Goal: Task Accomplishment & Management: Manage account settings

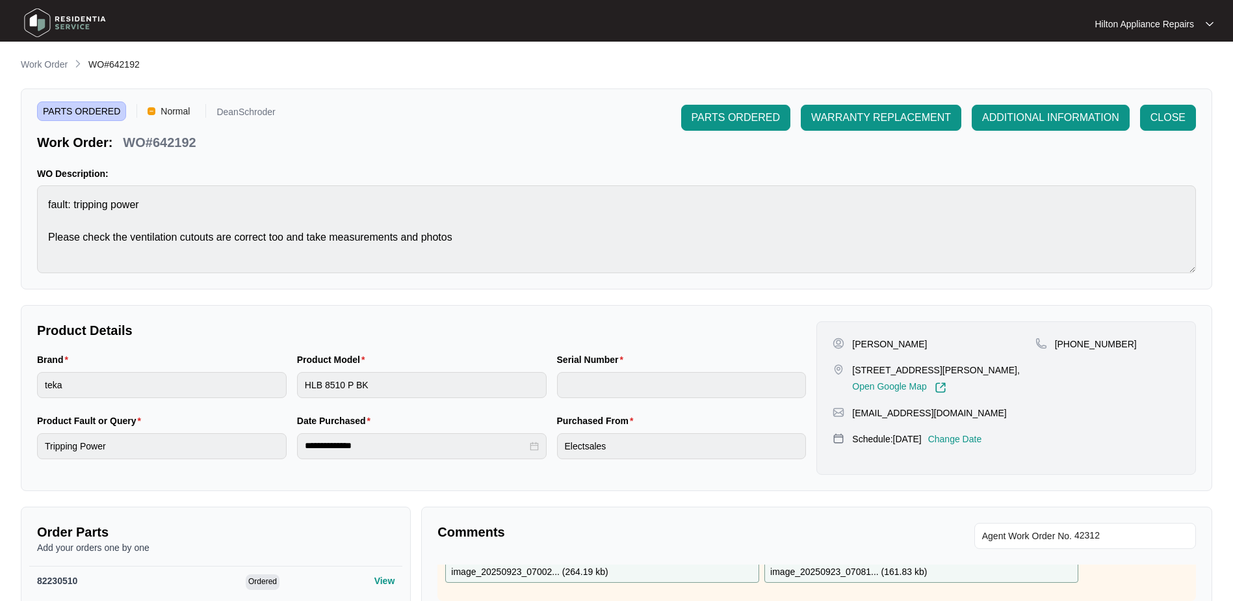
drag, startPoint x: 38, startPoint y: 62, endPoint x: 52, endPoint y: 66, distance: 14.2
click at [38, 62] on p "Work Order" at bounding box center [44, 64] width 47 height 13
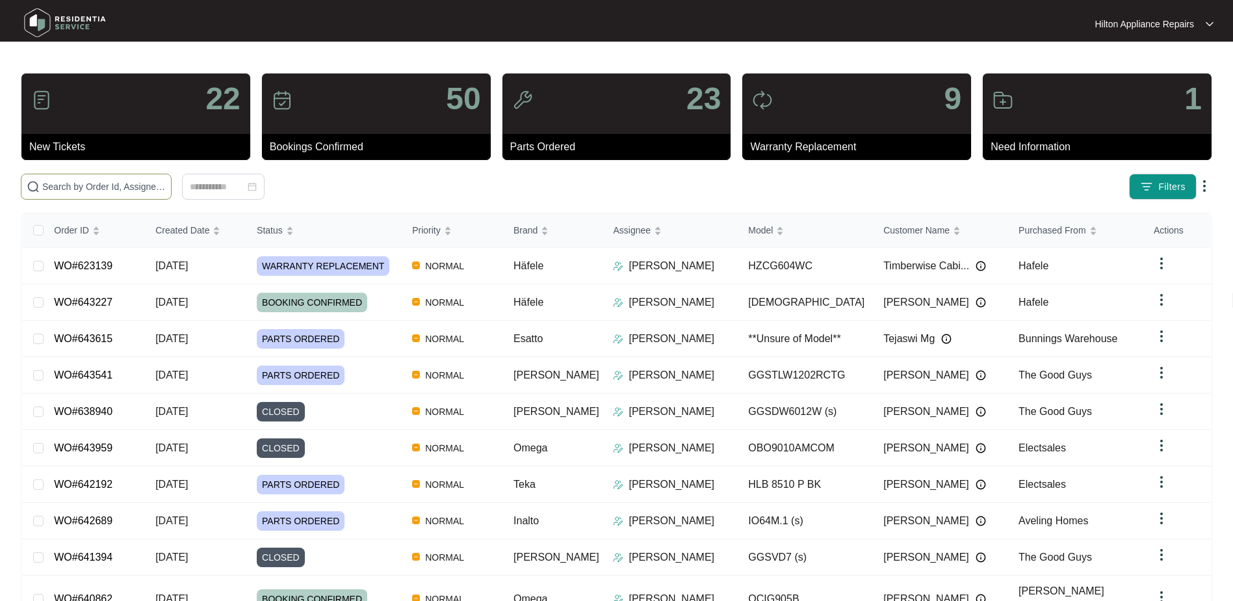
click at [86, 189] on input "text" at bounding box center [104, 186] width 124 height 14
paste input "WO#623139"
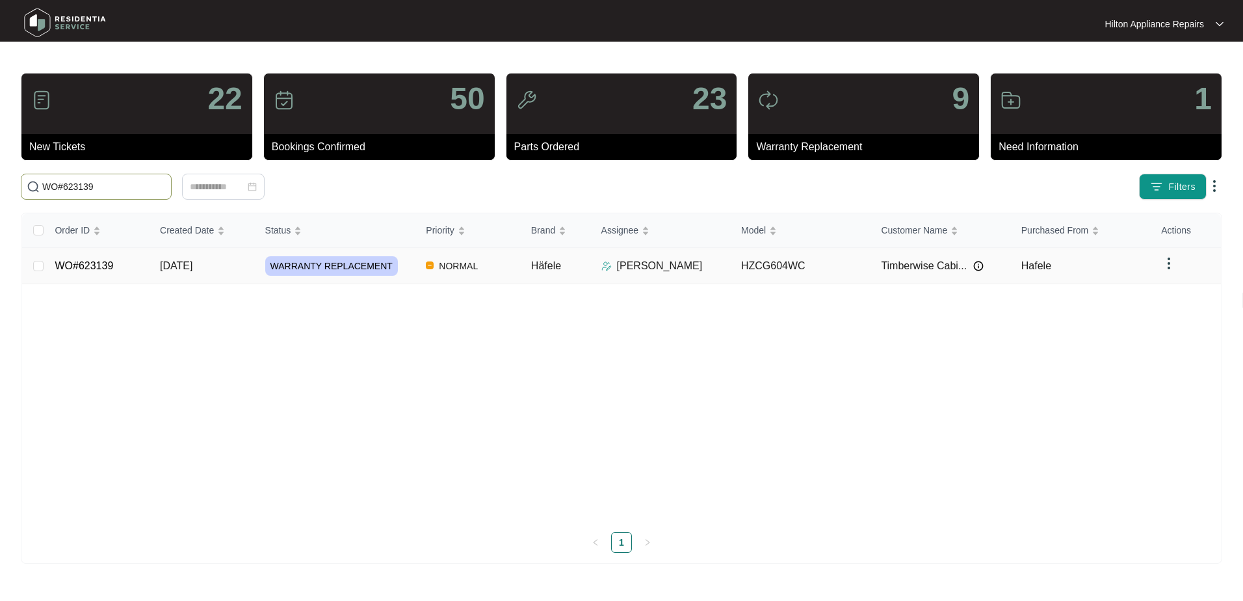
type input "WO#623139"
click at [177, 267] on span "[DATE]" at bounding box center [176, 265] width 33 height 11
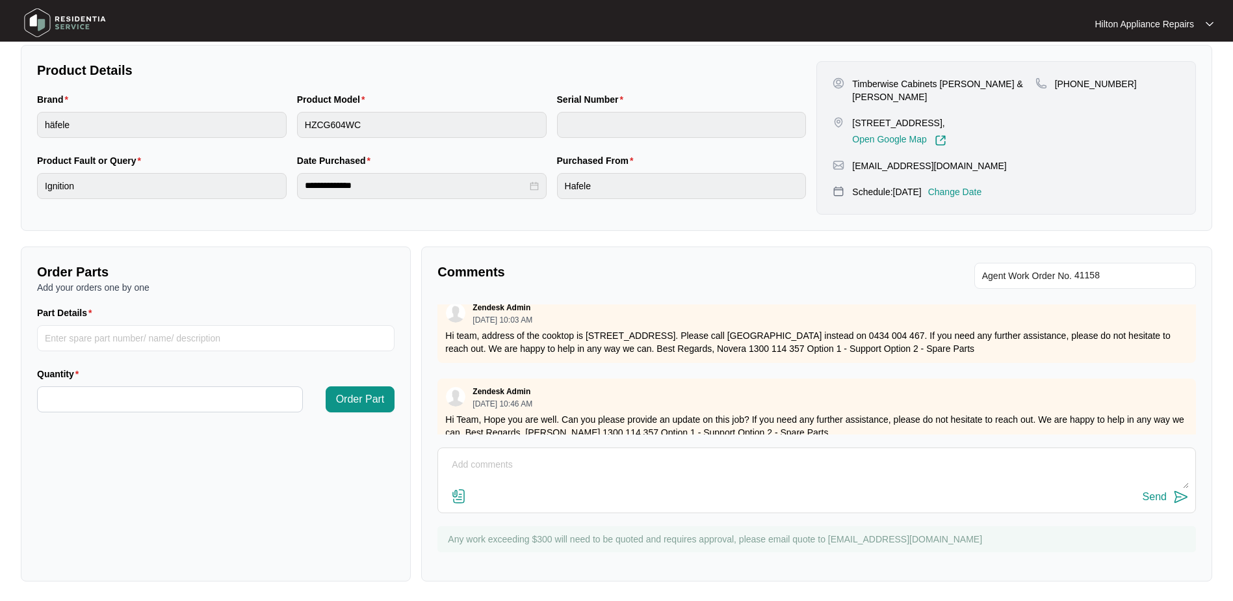
scroll to position [260, 0]
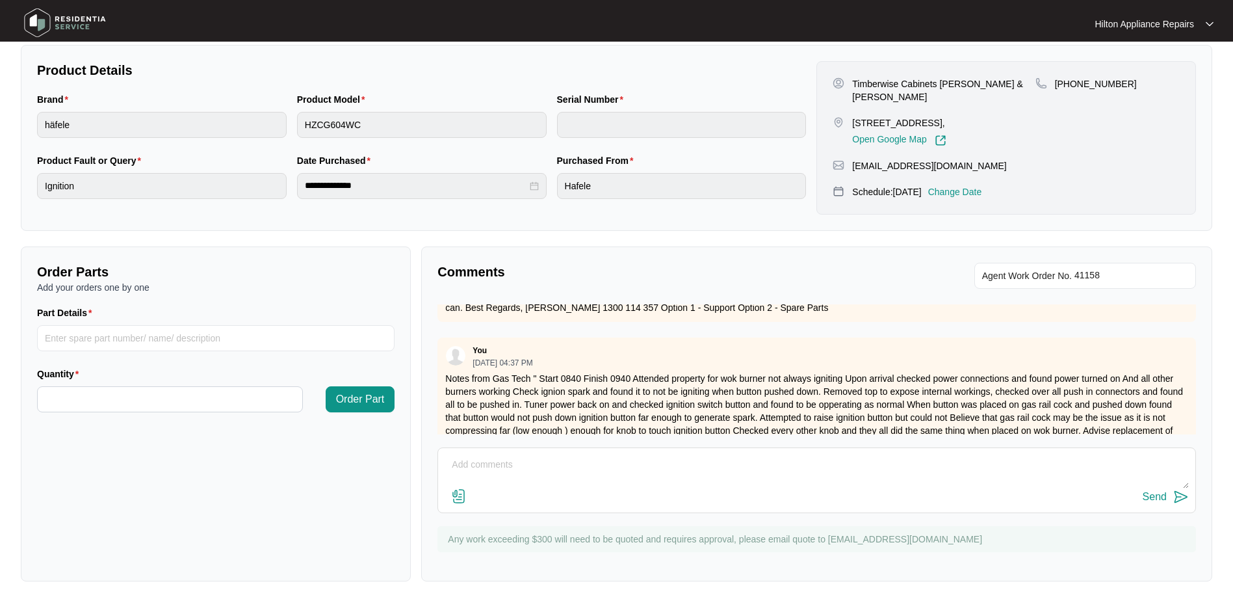
click at [475, 458] on textarea at bounding box center [817, 471] width 744 height 34
paste textarea "Attended property to supply and replace 4 burner hafele 4 burner gas cooktop Up…"
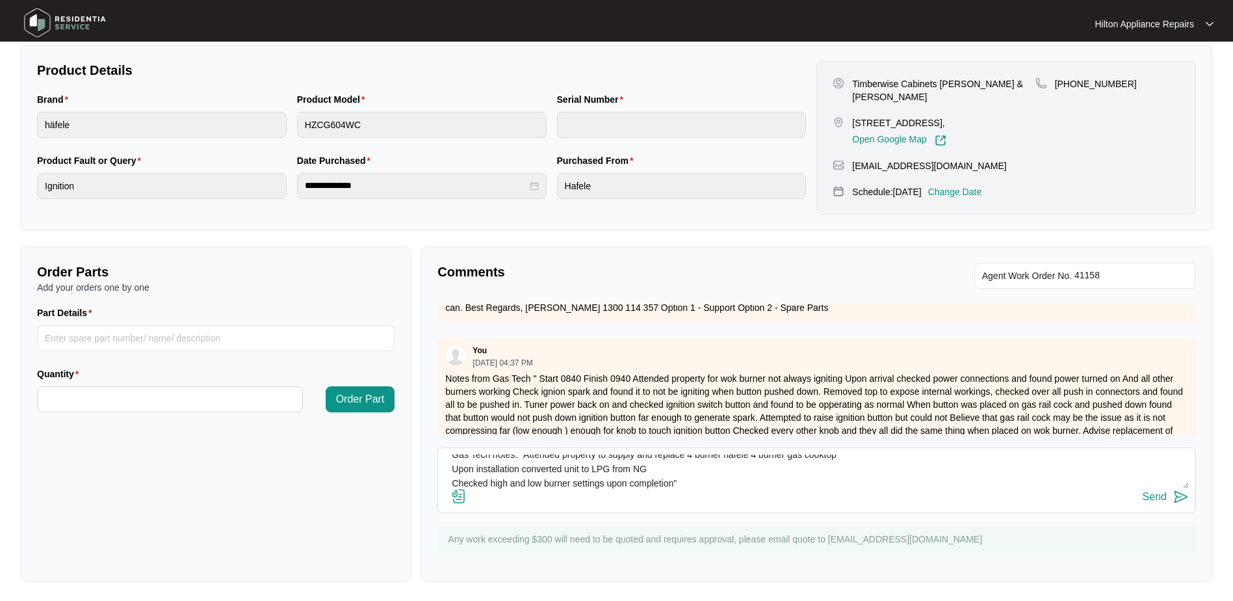
type textarea "Gas Tech notes: "Attended property to supply and replace 4 burner hafele 4 burn…"
click at [458, 495] on img at bounding box center [459, 496] width 16 height 16
click at [0, 0] on input "file" at bounding box center [0, 0] width 0 height 0
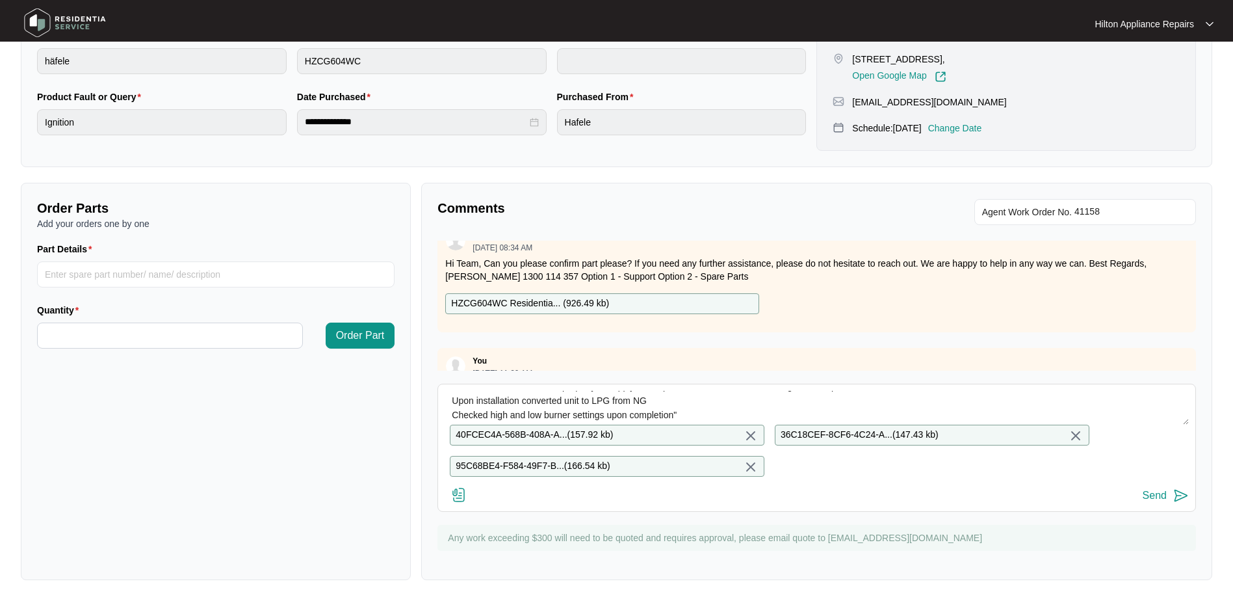
scroll to position [334, 0]
click at [1148, 498] on div "Send" at bounding box center [1155, 495] width 24 height 12
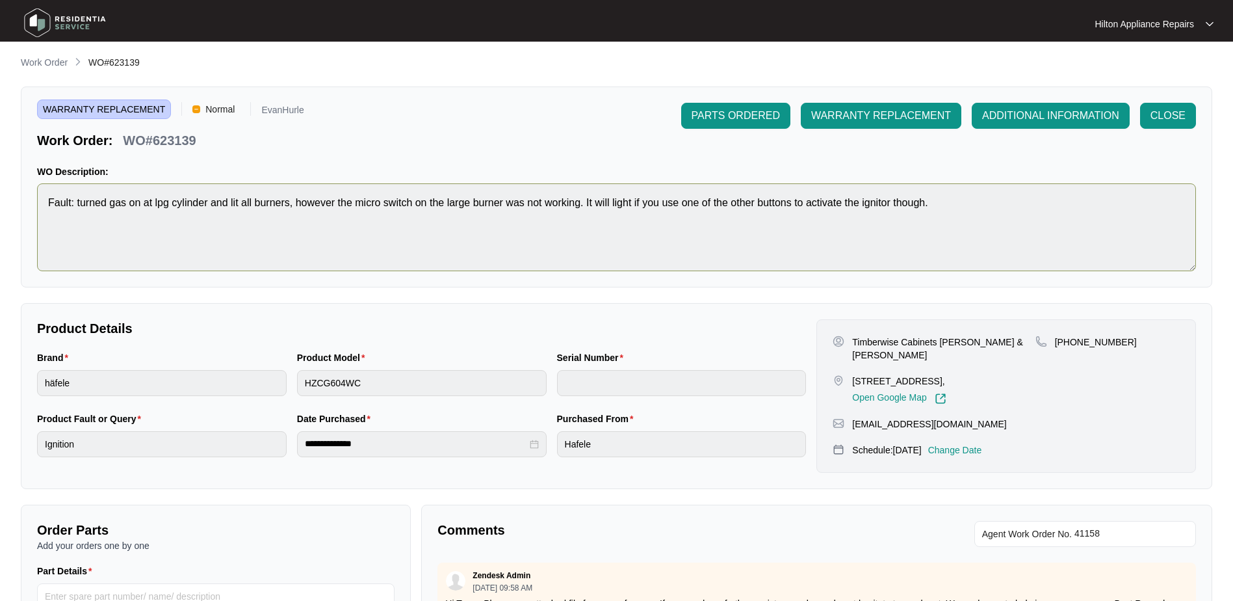
scroll to position [0, 0]
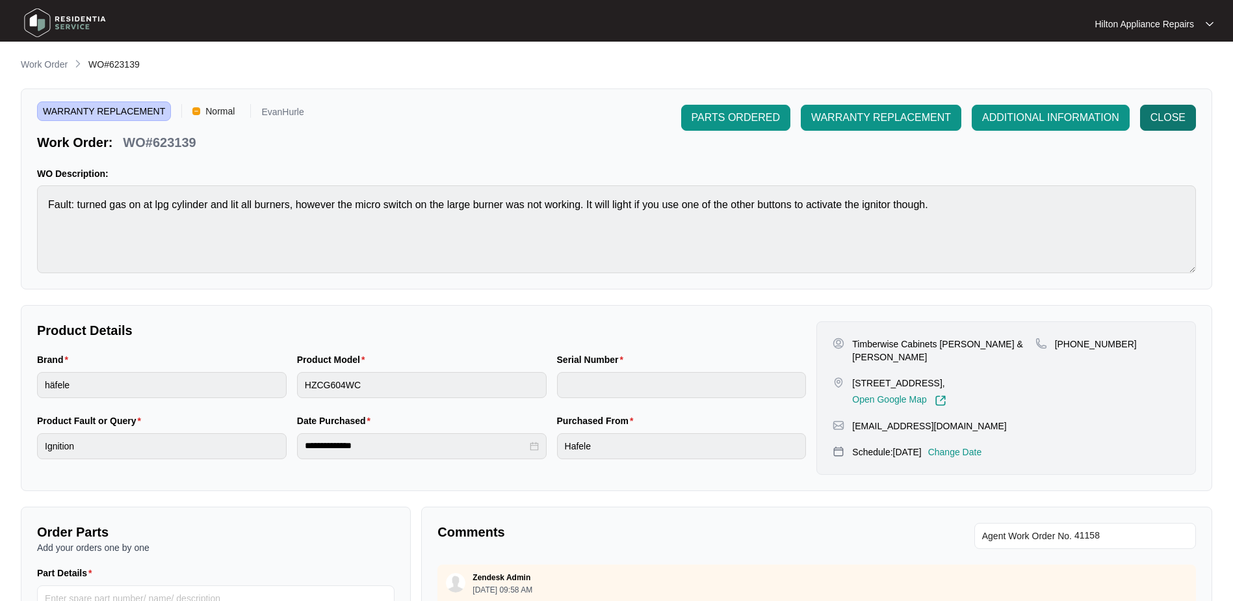
click at [1163, 119] on span "CLOSE" at bounding box center [1168, 118] width 35 height 16
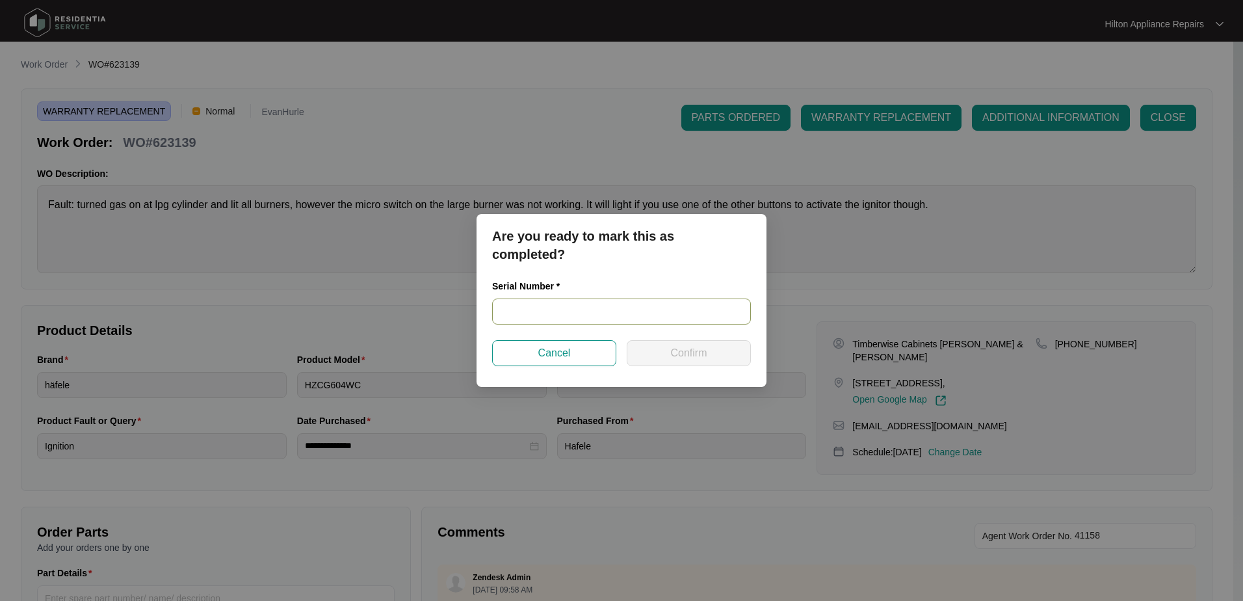
click at [511, 314] on input "text" at bounding box center [621, 311] width 259 height 26
click at [521, 313] on input "text" at bounding box center [621, 311] width 259 height 26
type input "V0000494852111000192"
click at [707, 346] on button "Confirm" at bounding box center [689, 353] width 124 height 26
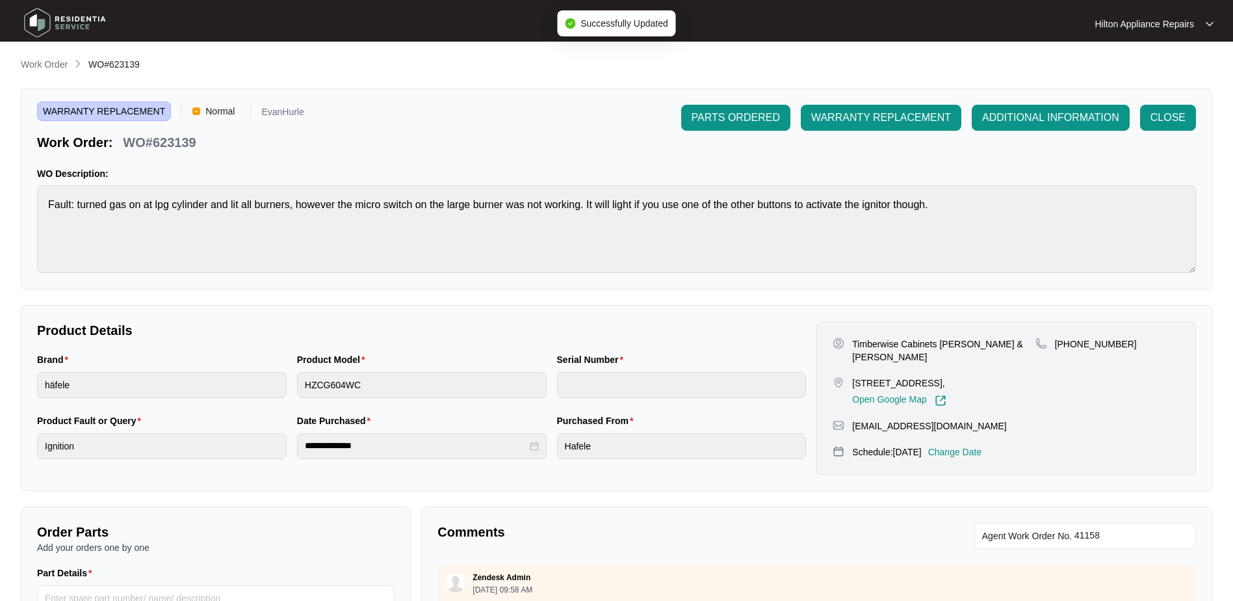
type input "V0000494852111000192"
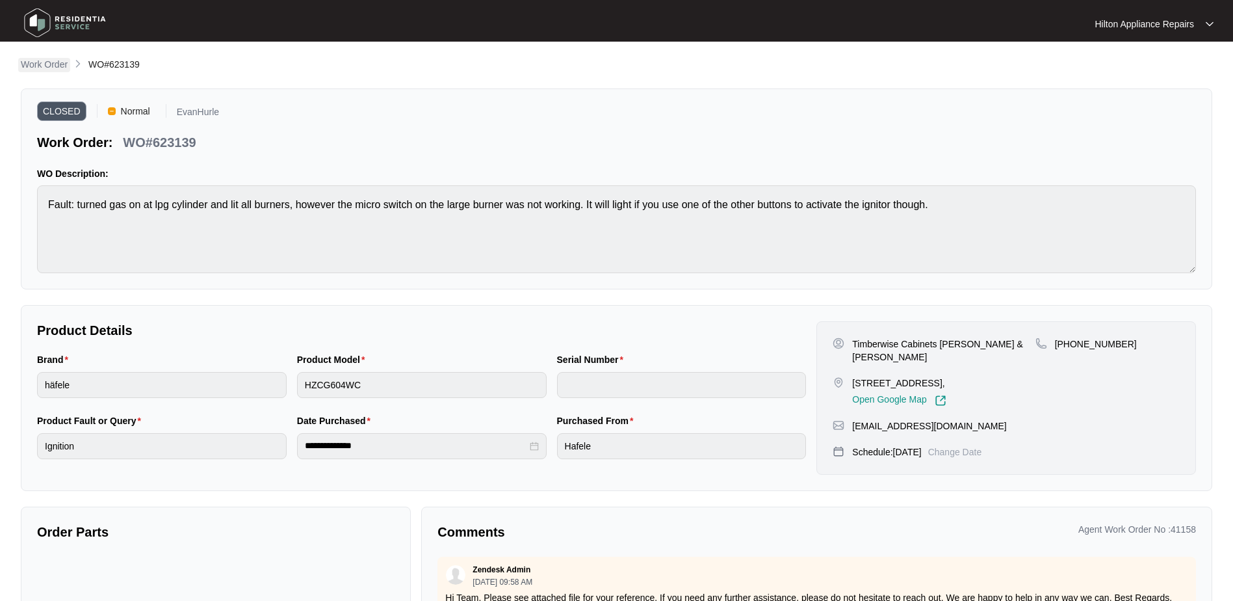
click at [46, 62] on p "Work Order" at bounding box center [44, 64] width 47 height 13
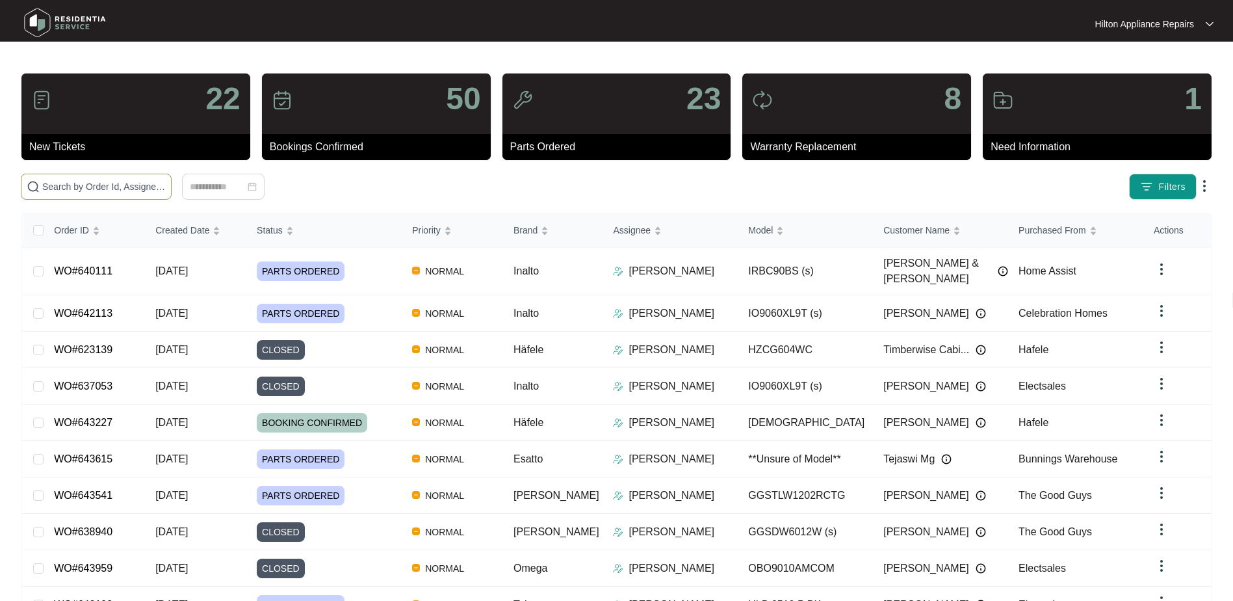
click at [66, 185] on input "text" at bounding box center [104, 186] width 124 height 14
paste input "WO#642851"
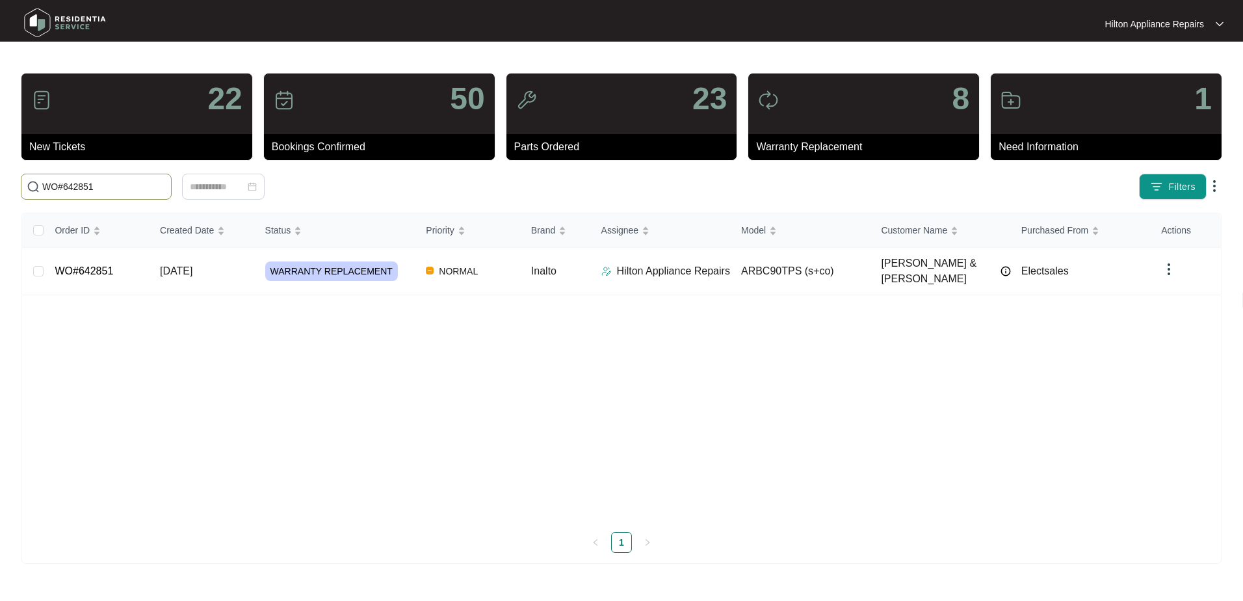
type input "WO#642851"
click at [184, 265] on span "[DATE]" at bounding box center [176, 270] width 33 height 11
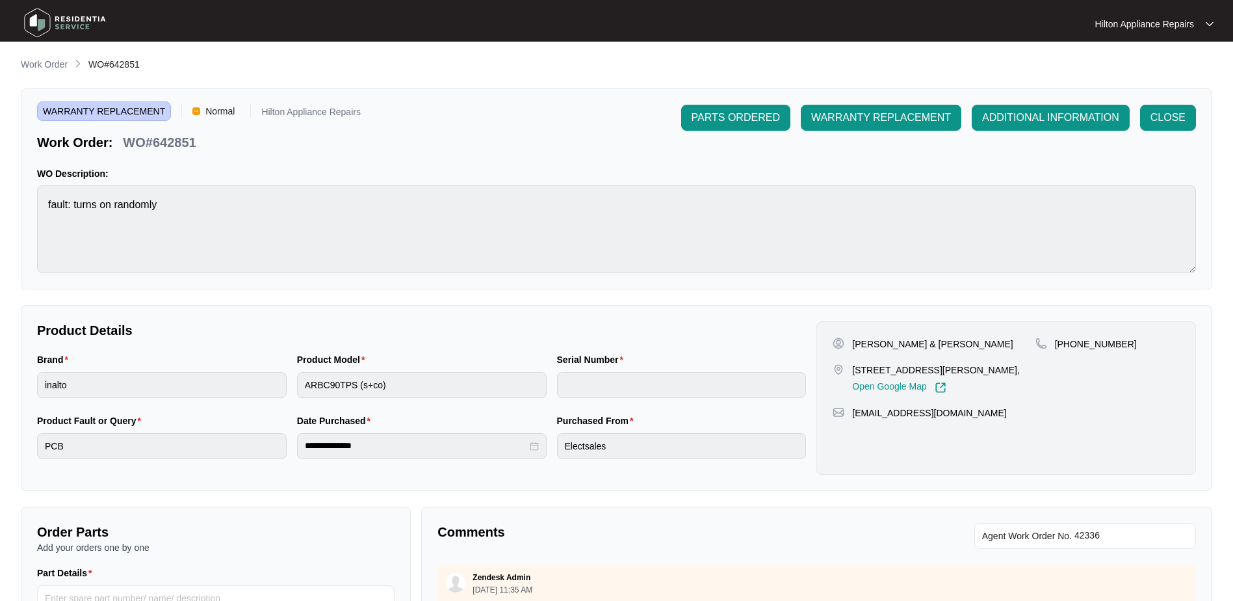
click at [149, 57] on main "**********" at bounding box center [616, 431] width 1233 height 862
drag, startPoint x: 154, startPoint y: 65, endPoint x: 90, endPoint y: 62, distance: 64.4
click at [90, 62] on div "Work Order WO#642851" at bounding box center [617, 65] width 1192 height 16
copy span "WO#642851"
click at [45, 64] on p "Work Order" at bounding box center [44, 64] width 47 height 13
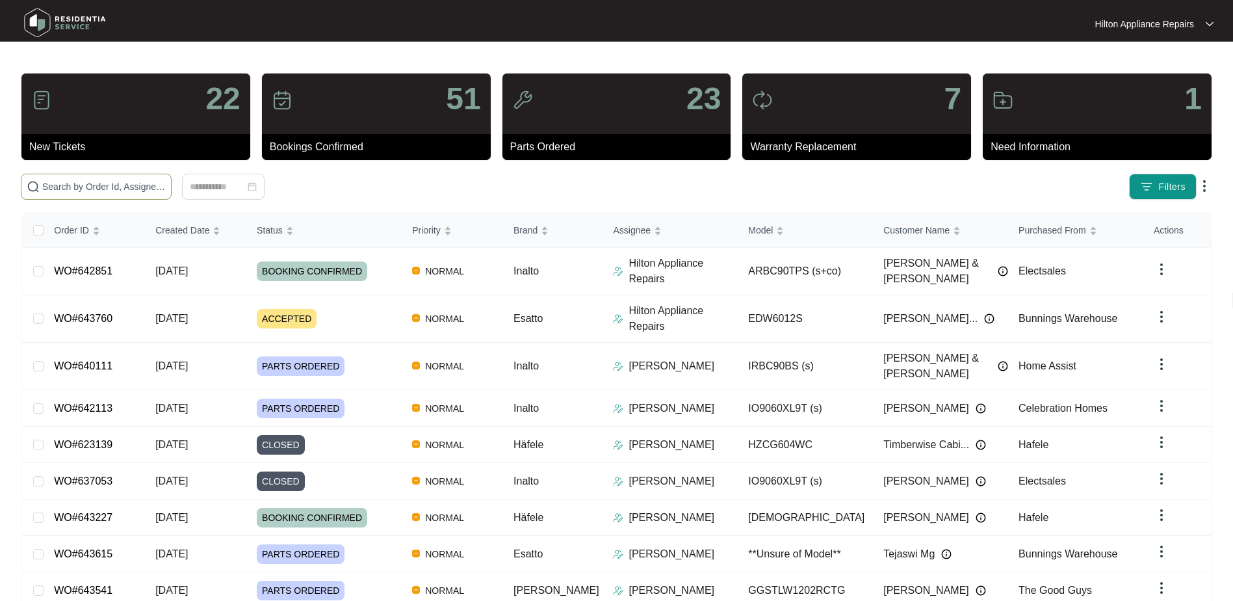
click at [67, 186] on input "text" at bounding box center [104, 186] width 124 height 14
paste input "WO#642851"
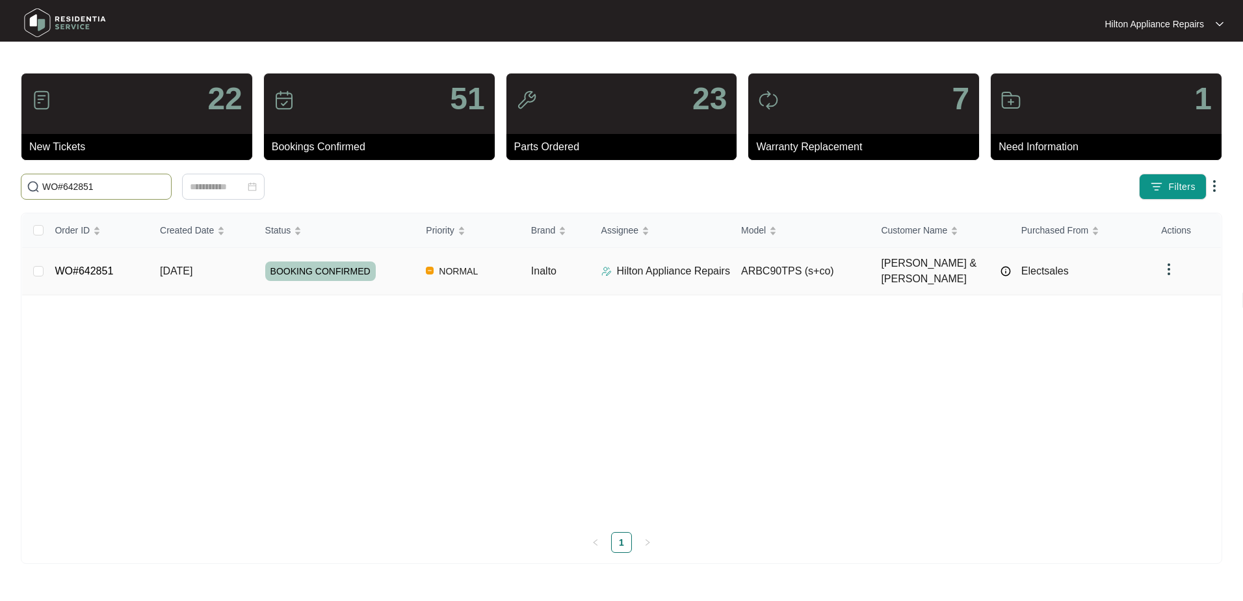
type input "WO#642851"
click at [254, 182] on span "Re-assign Selected Tickets" at bounding box center [255, 187] width 125 height 16
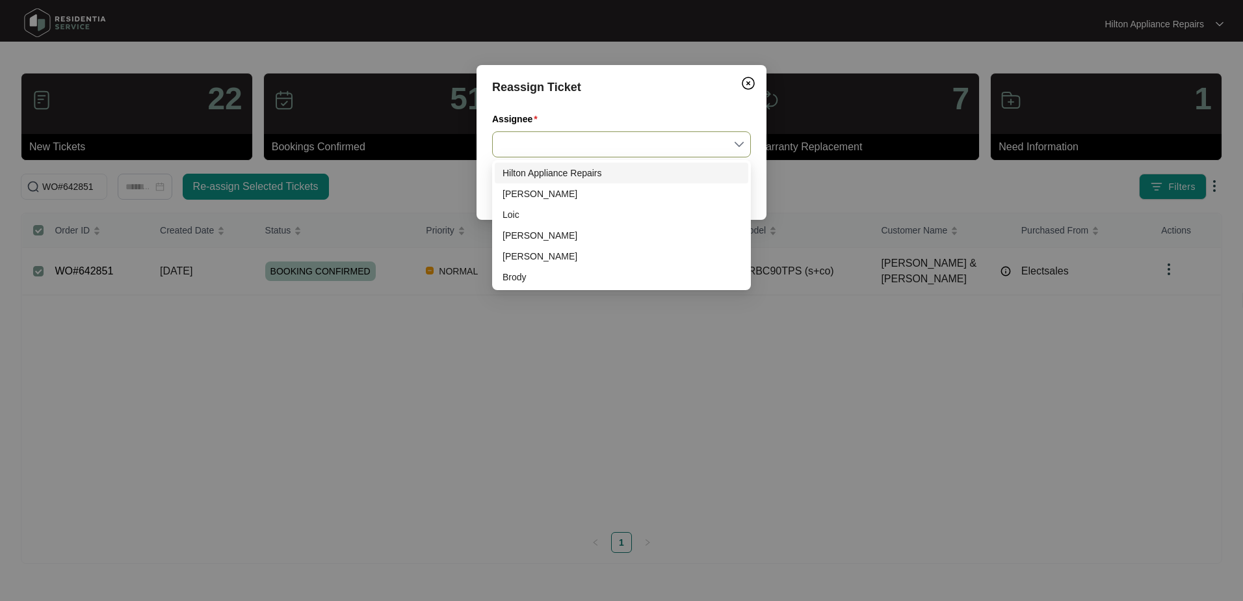
click at [742, 142] on input "Assignee" at bounding box center [621, 144] width 243 height 25
click at [520, 238] on div "[PERSON_NAME]" at bounding box center [621, 235] width 238 height 14
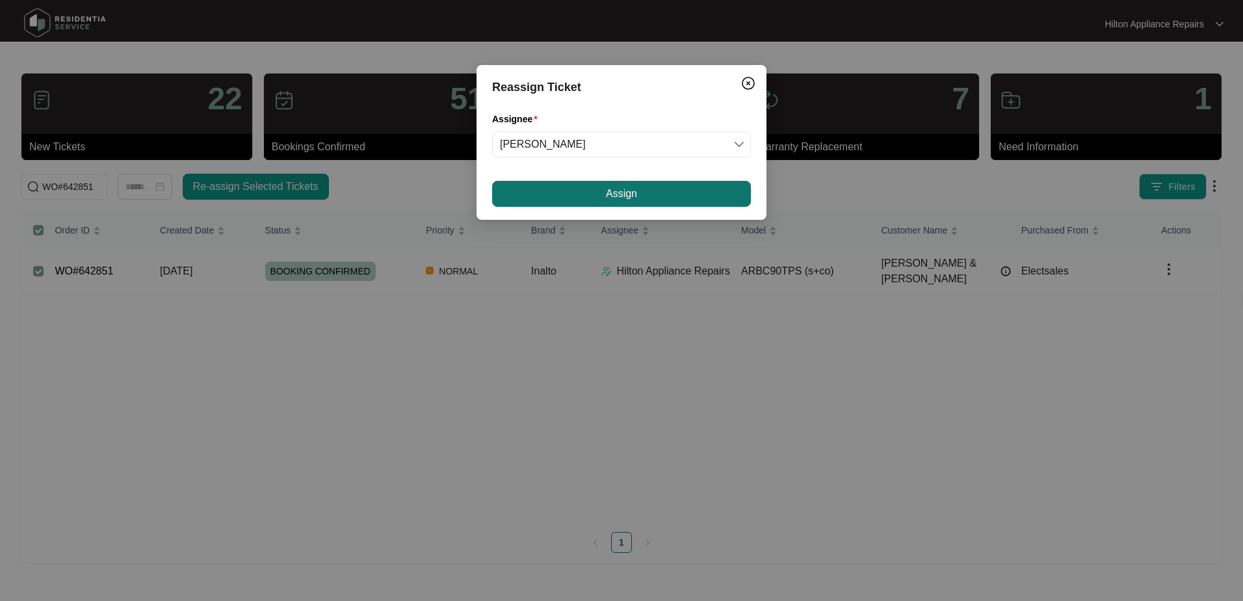
click at [573, 195] on button "Assign" at bounding box center [621, 194] width 259 height 26
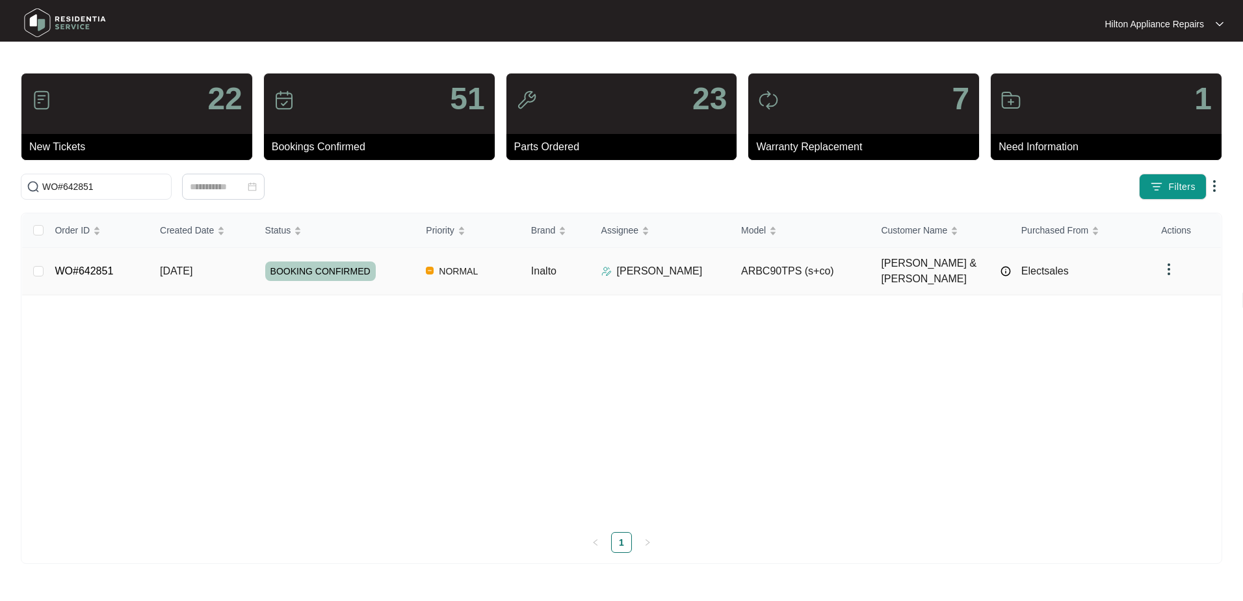
click at [168, 264] on div "Order ID Created Date Status Priority Brand Assignee Model Customer Name Purcha…" at bounding box center [621, 382] width 1199 height 339
click at [124, 182] on input "WO#642851" at bounding box center [104, 186] width 124 height 14
click at [169, 265] on span "[DATE]" at bounding box center [176, 270] width 33 height 11
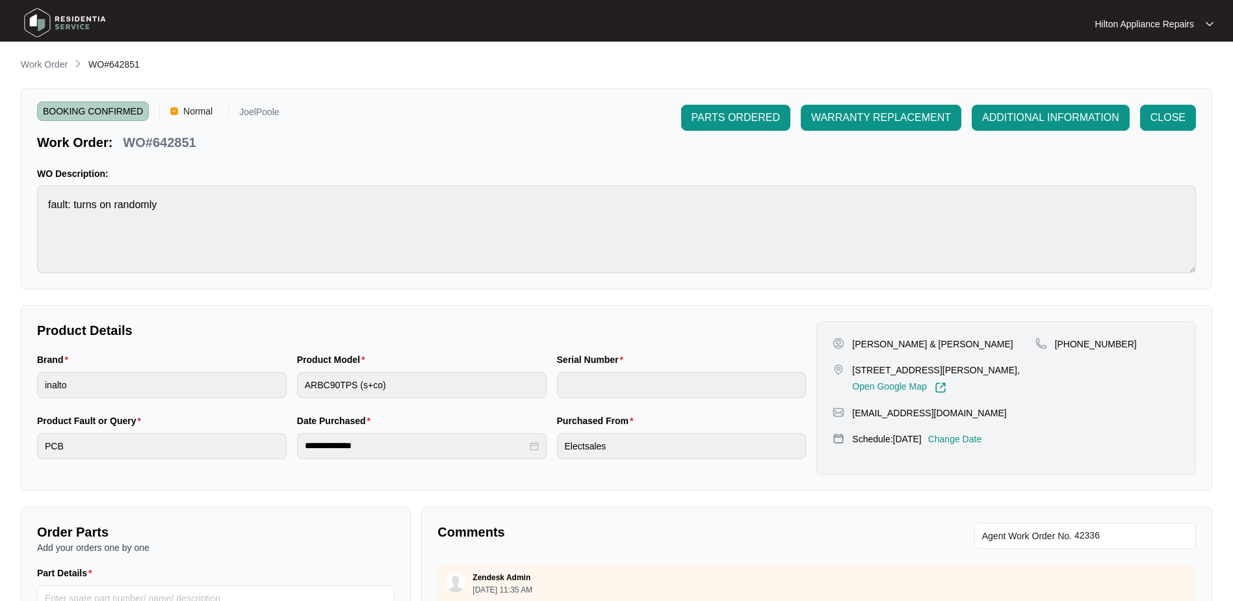
click at [38, 64] on p "Work Order" at bounding box center [44, 64] width 47 height 13
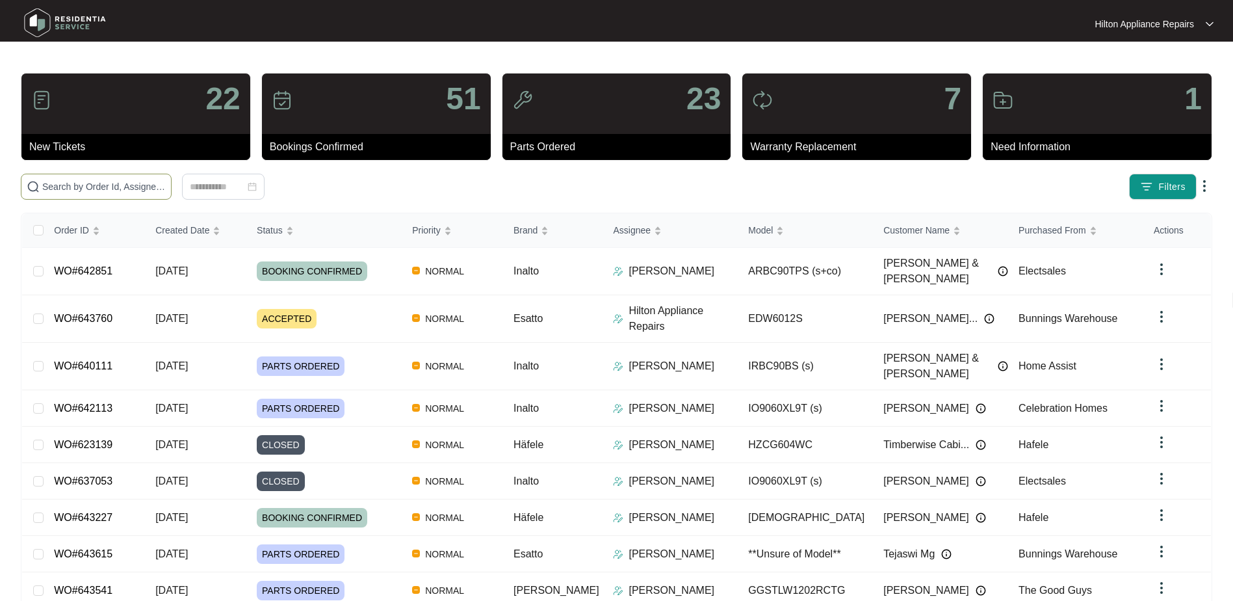
click at [77, 181] on input "text" at bounding box center [104, 186] width 124 height 14
paste input "WO#640862"
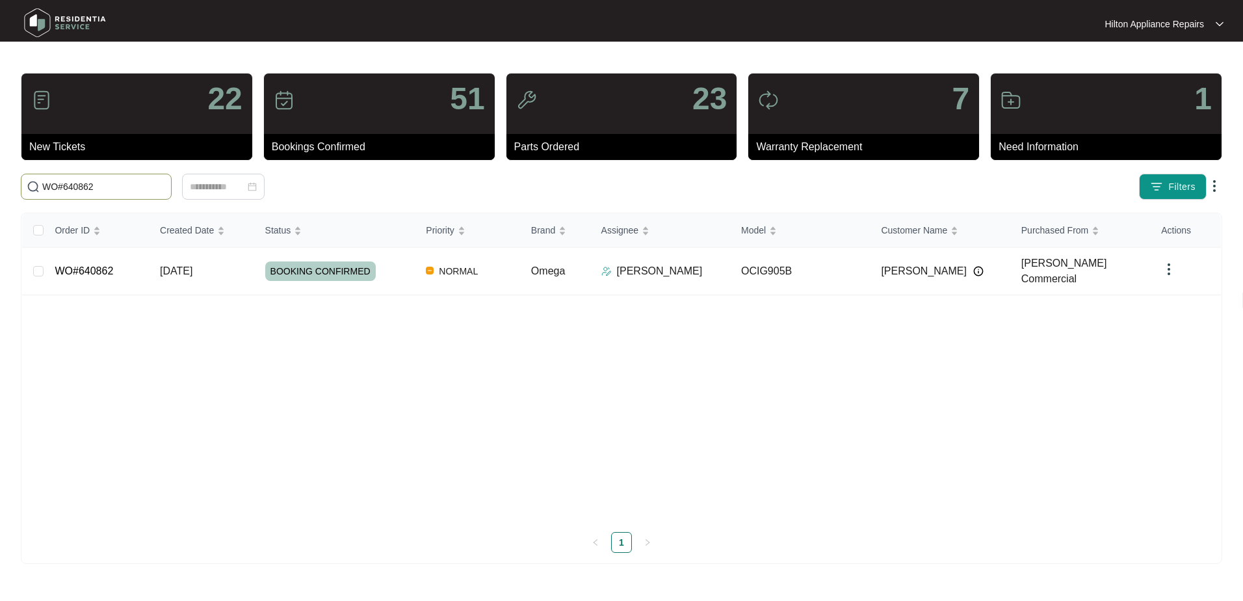
type input "WO#640862"
click at [175, 271] on span "[DATE]" at bounding box center [176, 270] width 33 height 11
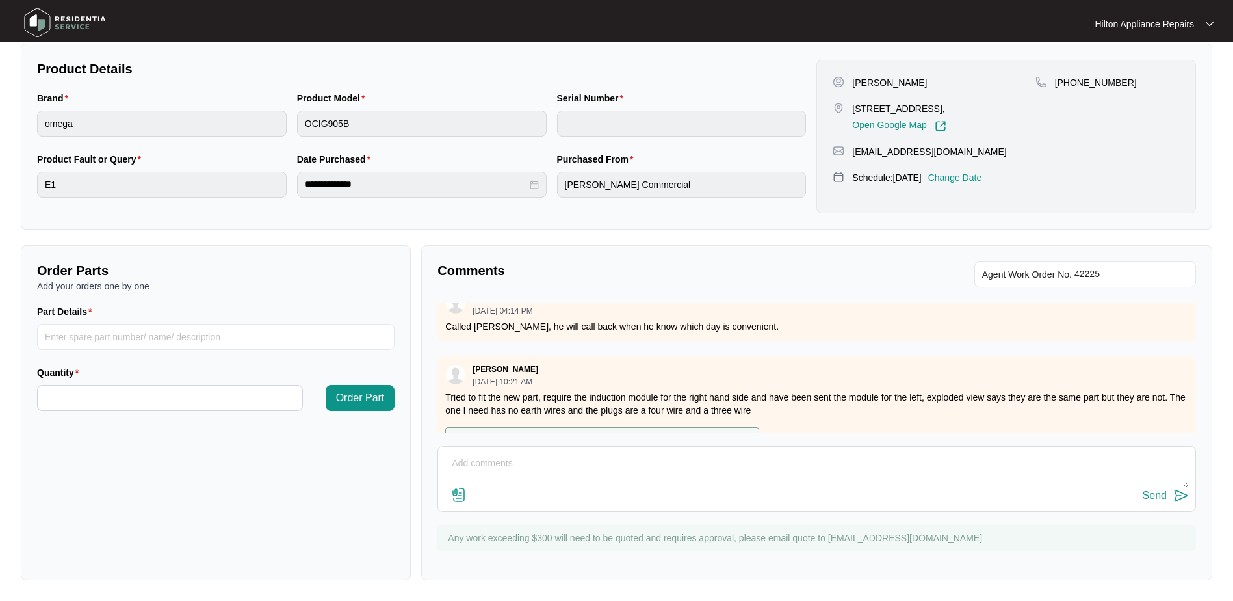
scroll to position [566, 0]
